Goal: Task Accomplishment & Management: Complete application form

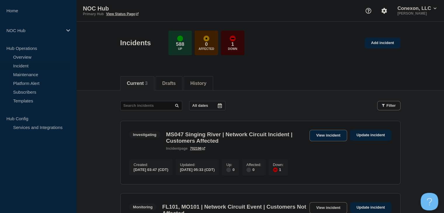
click at [321, 131] on link "View incident" at bounding box center [329, 135] width 38 height 11
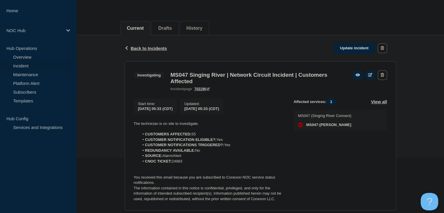
scroll to position [117, 0]
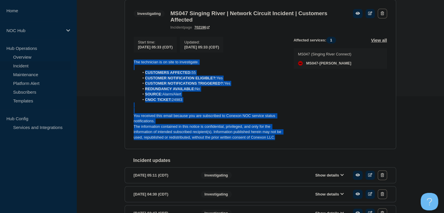
drag, startPoint x: 275, startPoint y: 141, endPoint x: 119, endPoint y: 62, distance: 174.6
click at [119, 62] on div "Back Back to Incidents Update incident Investigating MS047 Singing River | Netw…" at bounding box center [261, 107] width 368 height 266
copy div "The technician is on site to investigate. CUSTOMERS AFFECTED: 55 CUSTOMER NOTIF…"
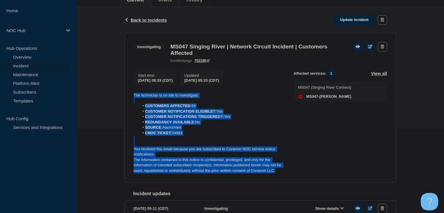
scroll to position [58, 0]
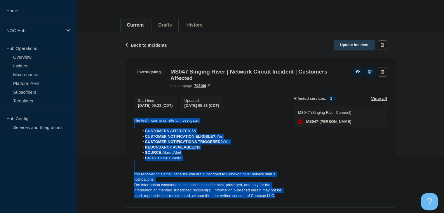
click at [356, 41] on link "Update incident" at bounding box center [354, 45] width 41 height 11
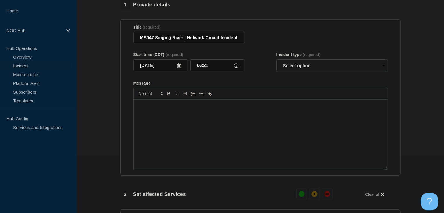
click at [200, 137] on div "Message" at bounding box center [261, 135] width 254 height 70
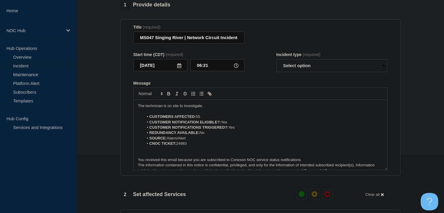
scroll to position [3, 0]
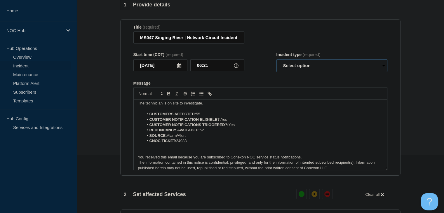
click at [302, 65] on select "Select option Investigating Identified Monitoring Resolved" at bounding box center [332, 65] width 111 height 13
select select "investigating"
click at [277, 63] on select "Select option Investigating Identified Monitoring Resolved" at bounding box center [332, 65] width 111 height 13
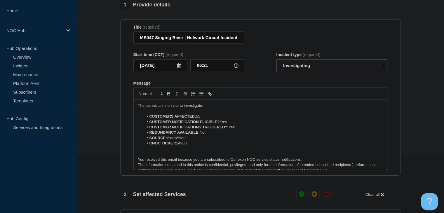
scroll to position [0, 0]
drag, startPoint x: 211, startPoint y: 110, endPoint x: 84, endPoint y: 109, distance: 126.5
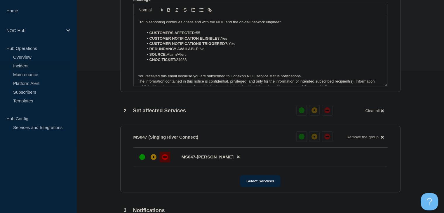
scroll to position [205, 0]
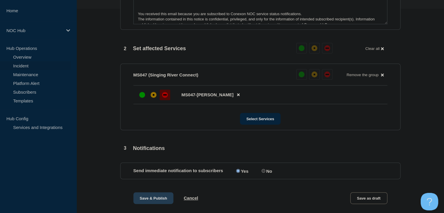
click at [149, 200] on button "Save & Publish" at bounding box center [154, 199] width 40 height 12
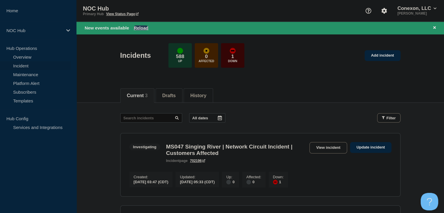
click at [143, 28] on button "Reload" at bounding box center [141, 27] width 15 height 5
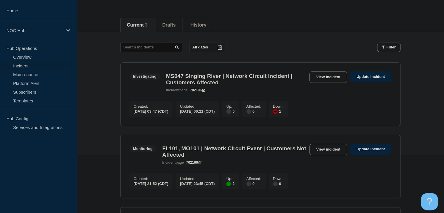
scroll to position [46, 0]
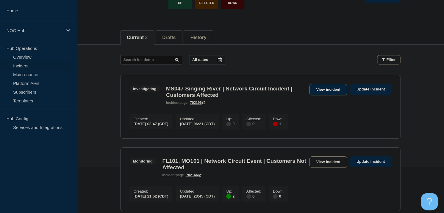
click at [318, 91] on link "View incident" at bounding box center [329, 89] width 38 height 11
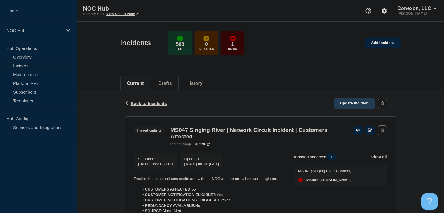
click at [342, 103] on link "Update incident" at bounding box center [354, 103] width 41 height 11
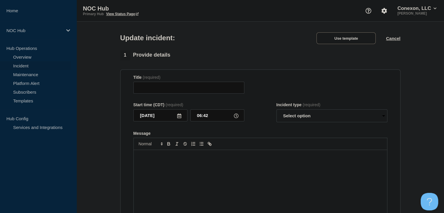
type input "MS047 Singing River | Network Circuit Incident | Customers Affected"
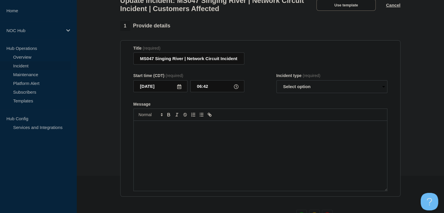
scroll to position [58, 0]
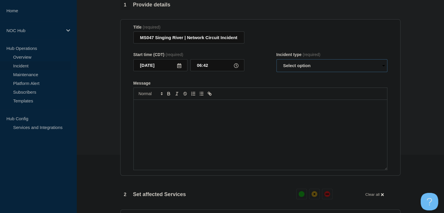
click at [294, 70] on select "Select option Investigating Identified Monitoring Resolved" at bounding box center [332, 65] width 111 height 13
select select "resolved"
click at [277, 63] on select "Select option Investigating Identified Monitoring Resolved" at bounding box center [332, 65] width 111 height 13
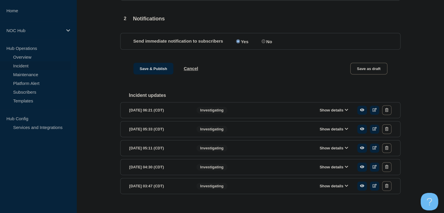
click at [326, 113] on button "Show details" at bounding box center [334, 110] width 32 height 5
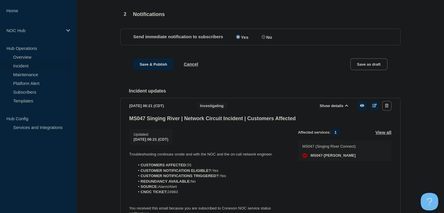
scroll to position [292, 0]
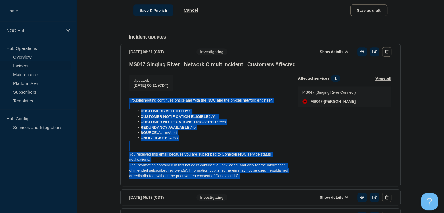
drag, startPoint x: 199, startPoint y: 171, endPoint x: 98, endPoint y: 100, distance: 122.7
click at [97, 100] on section "1 Provide details Title (required) MS047 Singing River | Network Circuit Incide…" at bounding box center [261, 23] width 368 height 515
copy div "Troubleshooting continues onsite and with the NOC and the on-call network engin…"
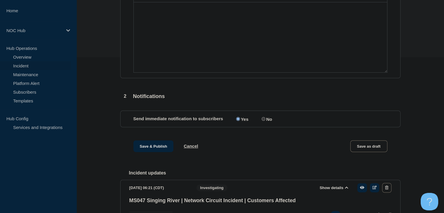
scroll to position [88, 0]
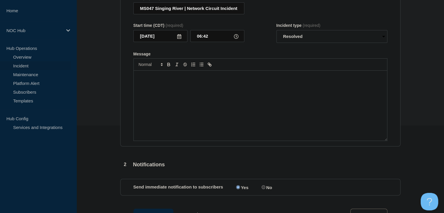
click at [159, 108] on div "Message" at bounding box center [261, 106] width 254 height 70
click at [199, 121] on div "Message" at bounding box center [261, 106] width 254 height 70
paste div "Message"
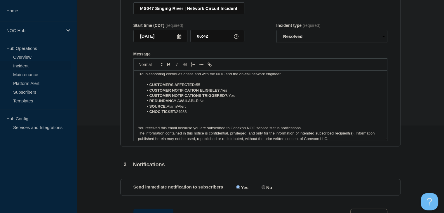
scroll to position [0, 0]
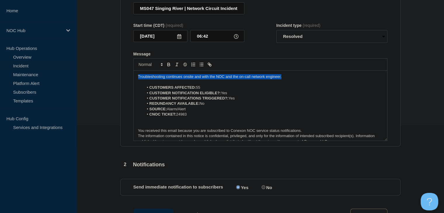
drag, startPoint x: 287, startPoint y: 79, endPoint x: 101, endPoint y: 78, distance: 186.1
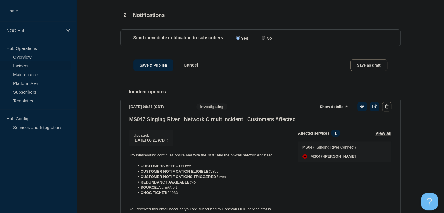
scroll to position [175, 0]
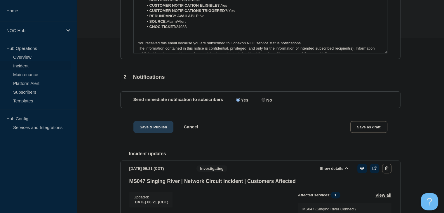
click at [143, 133] on button "Save & Publish" at bounding box center [154, 127] width 40 height 12
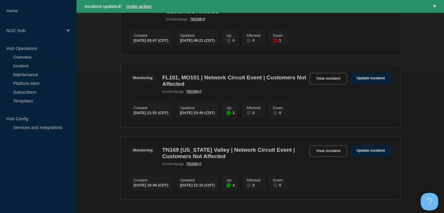
scroll to position [146, 0]
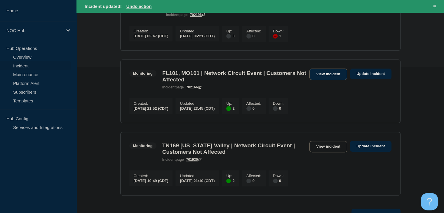
click at [328, 77] on link "View incident" at bounding box center [329, 74] width 38 height 11
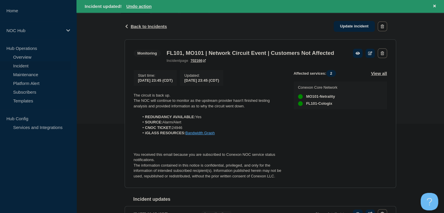
scroll to position [155, 0]
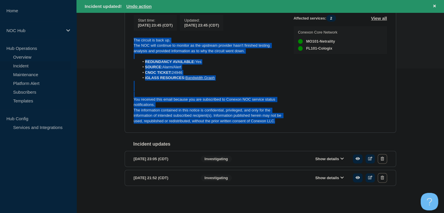
drag, startPoint x: 280, startPoint y: 120, endPoint x: 122, endPoint y: 30, distance: 182.6
click at [122, 30] on div "Back Back to Incidents Update incident Monitoring FL101, MO101 | Network Circui…" at bounding box center [260, 81] width 281 height 246
copy div "The circuit is back up. The NOC will continue to monitor as the upstream provid…"
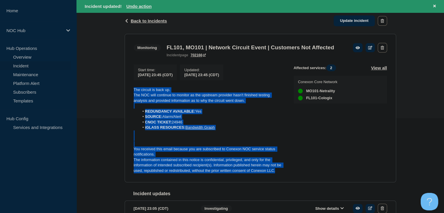
scroll to position [68, 0]
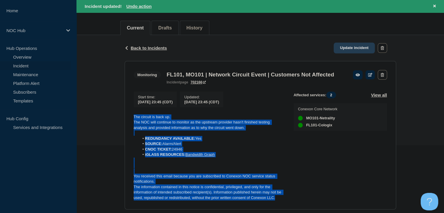
click at [346, 49] on link "Update incident" at bounding box center [354, 48] width 41 height 11
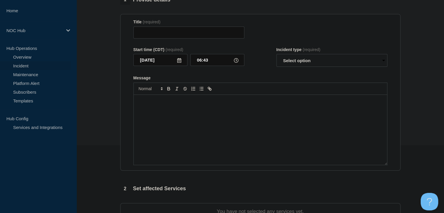
type input "FL101, MO101 | Network Circuit Event | Customers Not Affected"
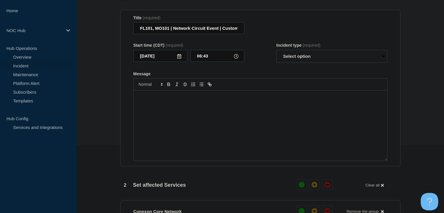
click at [217, 141] on div "Message" at bounding box center [261, 126] width 254 height 70
click at [250, 124] on div "Message" at bounding box center [261, 126] width 254 height 70
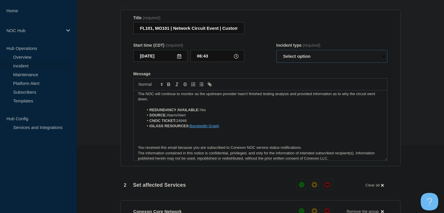
drag, startPoint x: 317, startPoint y: 58, endPoint x: 316, endPoint y: 61, distance: 3.3
click at [317, 58] on select "Select option Investigating Identified Monitoring Resolved" at bounding box center [332, 56] width 111 height 13
select select "resolved"
click at [277, 53] on select "Select option Investigating Identified Monitoring Resolved" at bounding box center [332, 56] width 111 height 13
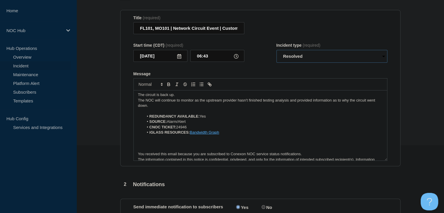
scroll to position [0, 0]
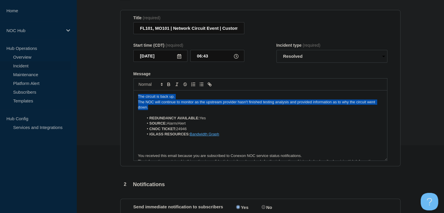
drag, startPoint x: 152, startPoint y: 112, endPoint x: 101, endPoint y: 84, distance: 58.4
click at [101, 85] on section "1 Provide details Title (required) FL101, MO101 | Network Circuit Event | Custo…" at bounding box center [261, 166] width 368 height 350
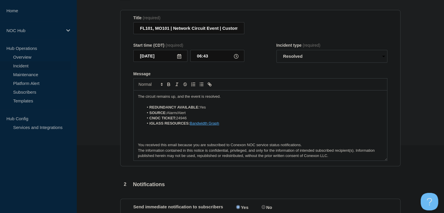
scroll to position [208, 0]
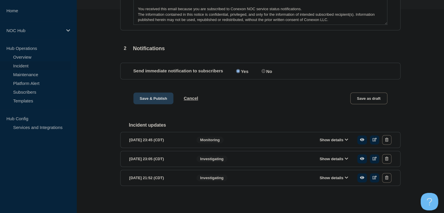
click at [152, 95] on button "Save & Publish" at bounding box center [154, 99] width 40 height 12
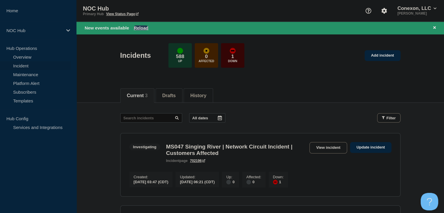
click at [141, 27] on button "Reload" at bounding box center [141, 27] width 15 height 5
